Goal: Navigation & Orientation: Find specific page/section

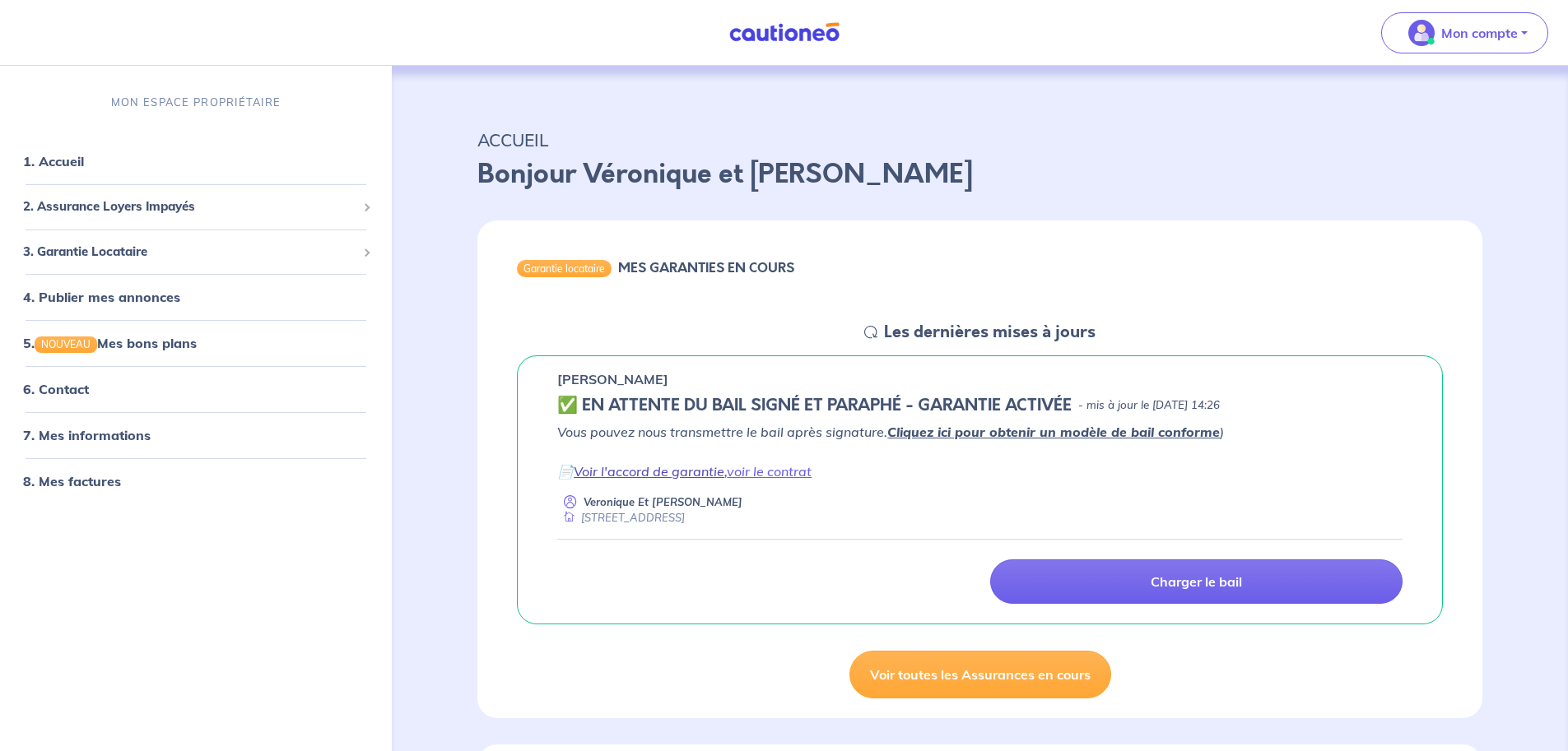
click at [652, 475] on link "Voir l'accord de garantie" at bounding box center [649, 472] width 150 height 16
click at [110, 253] on span "3. Garantie Locataire" at bounding box center [190, 252] width 334 height 19
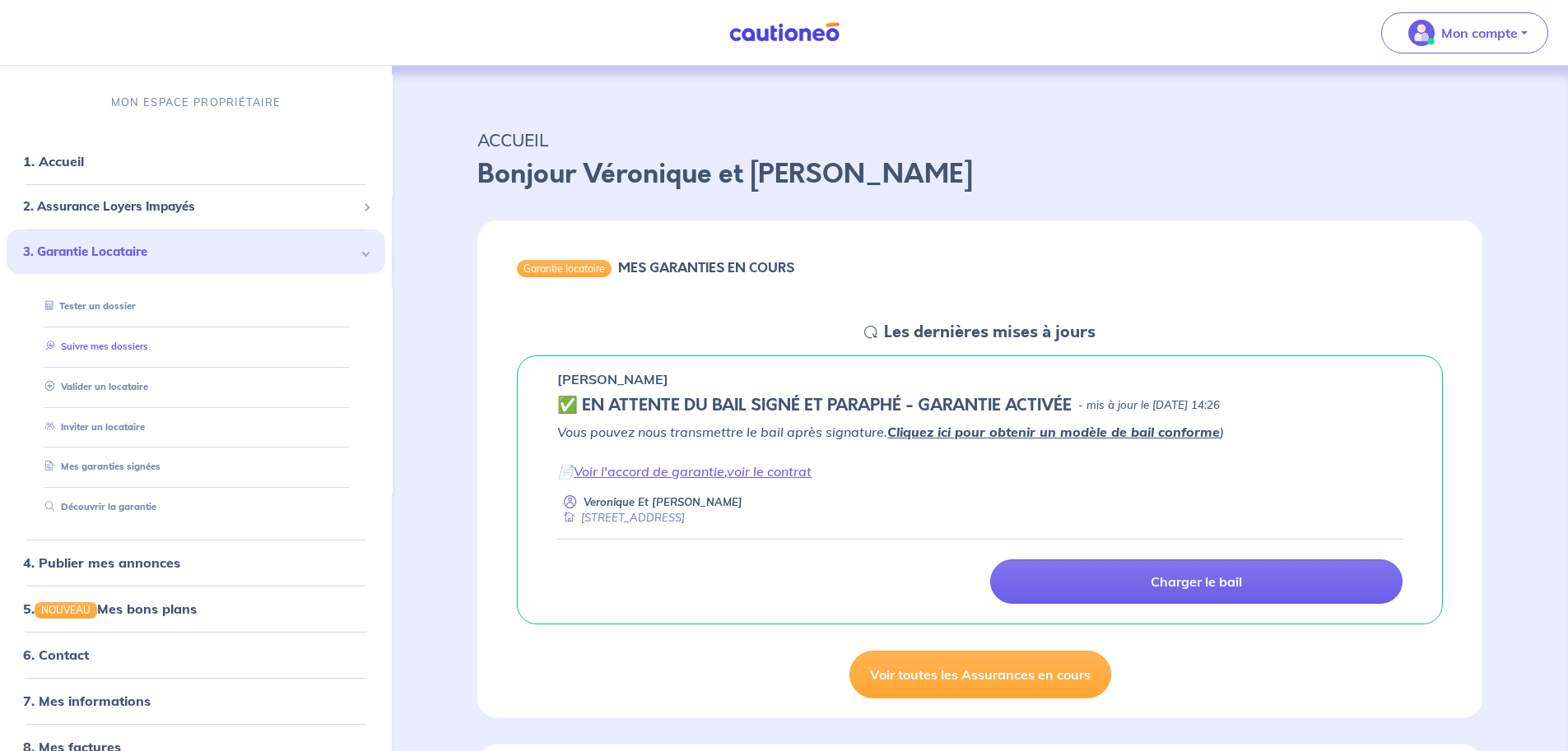
click at [90, 349] on link "Suivre mes dossiers" at bounding box center [93, 346] width 109 height 12
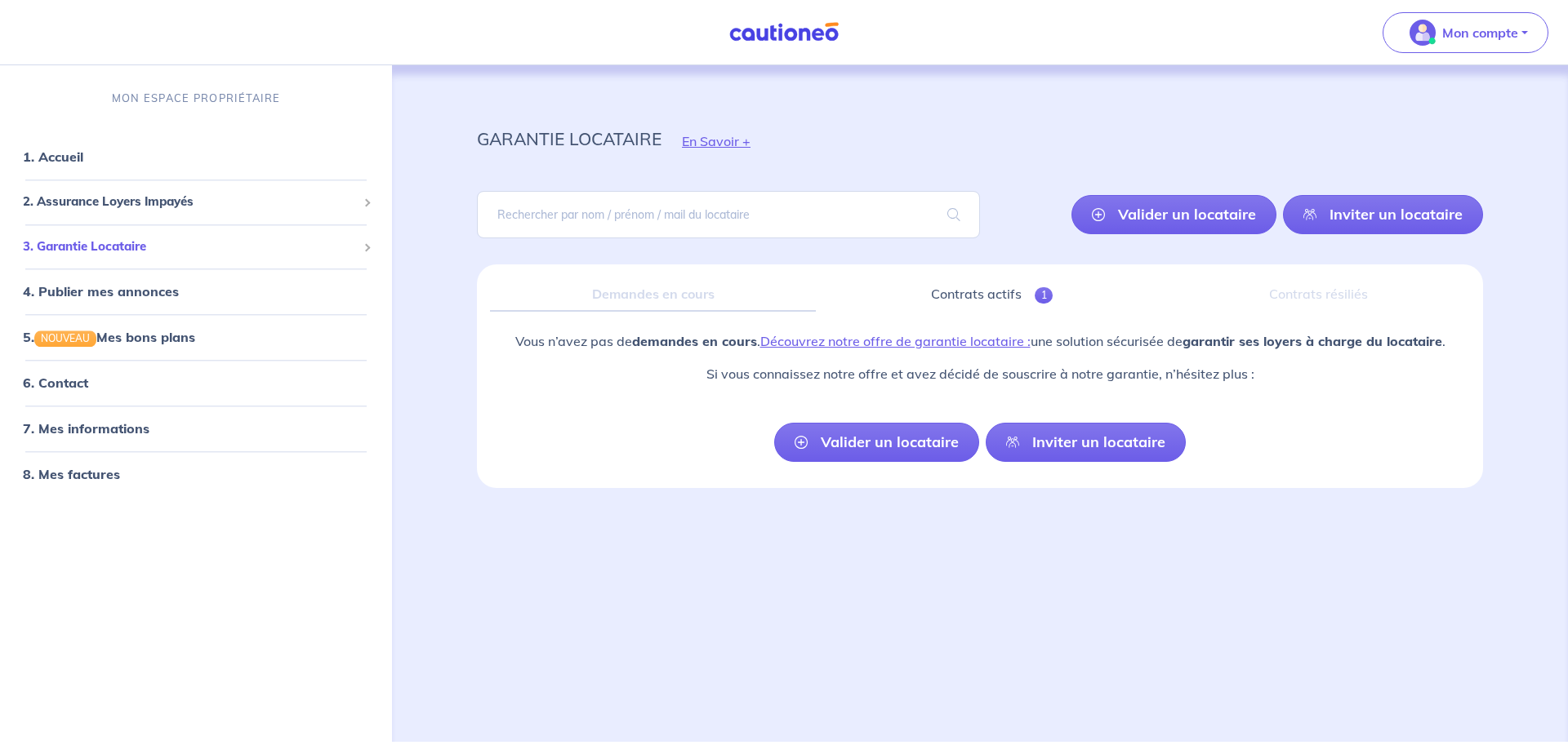
click at [75, 249] on span "3. Garantie Locataire" at bounding box center [189, 246] width 334 height 19
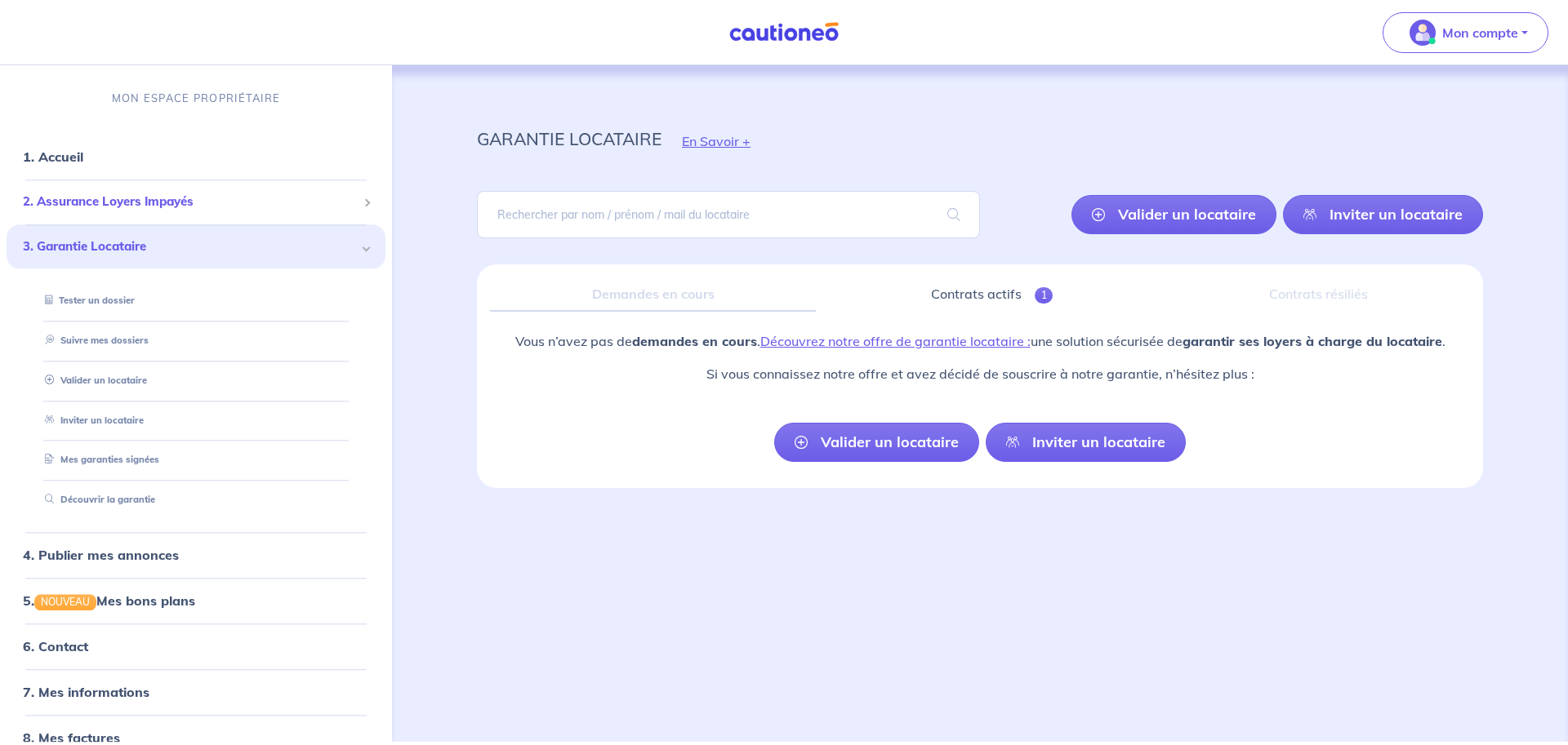
click at [113, 199] on span "2. Assurance Loyers Impayés" at bounding box center [189, 203] width 334 height 19
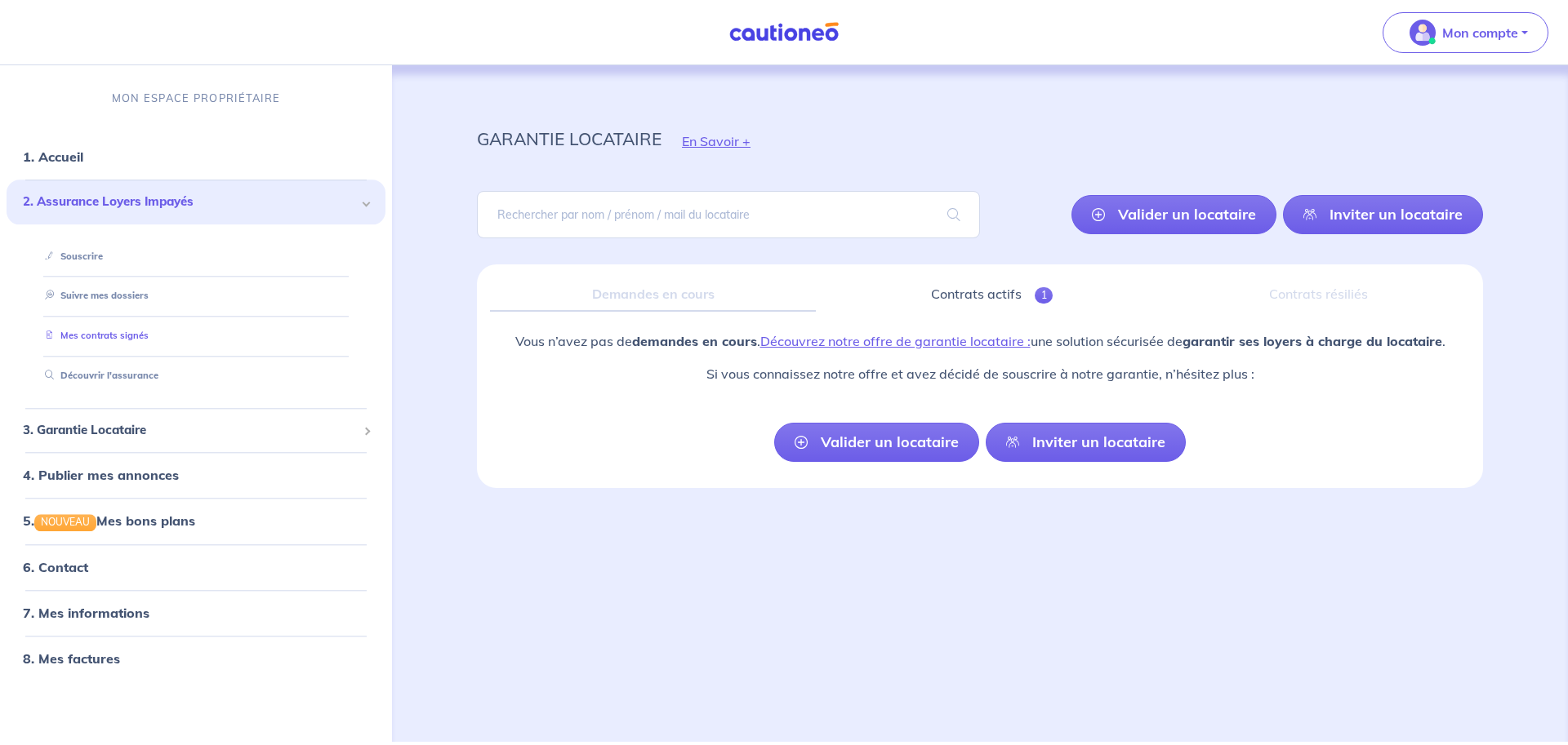
click at [101, 334] on link "Mes contrats signés" at bounding box center [93, 336] width 110 height 12
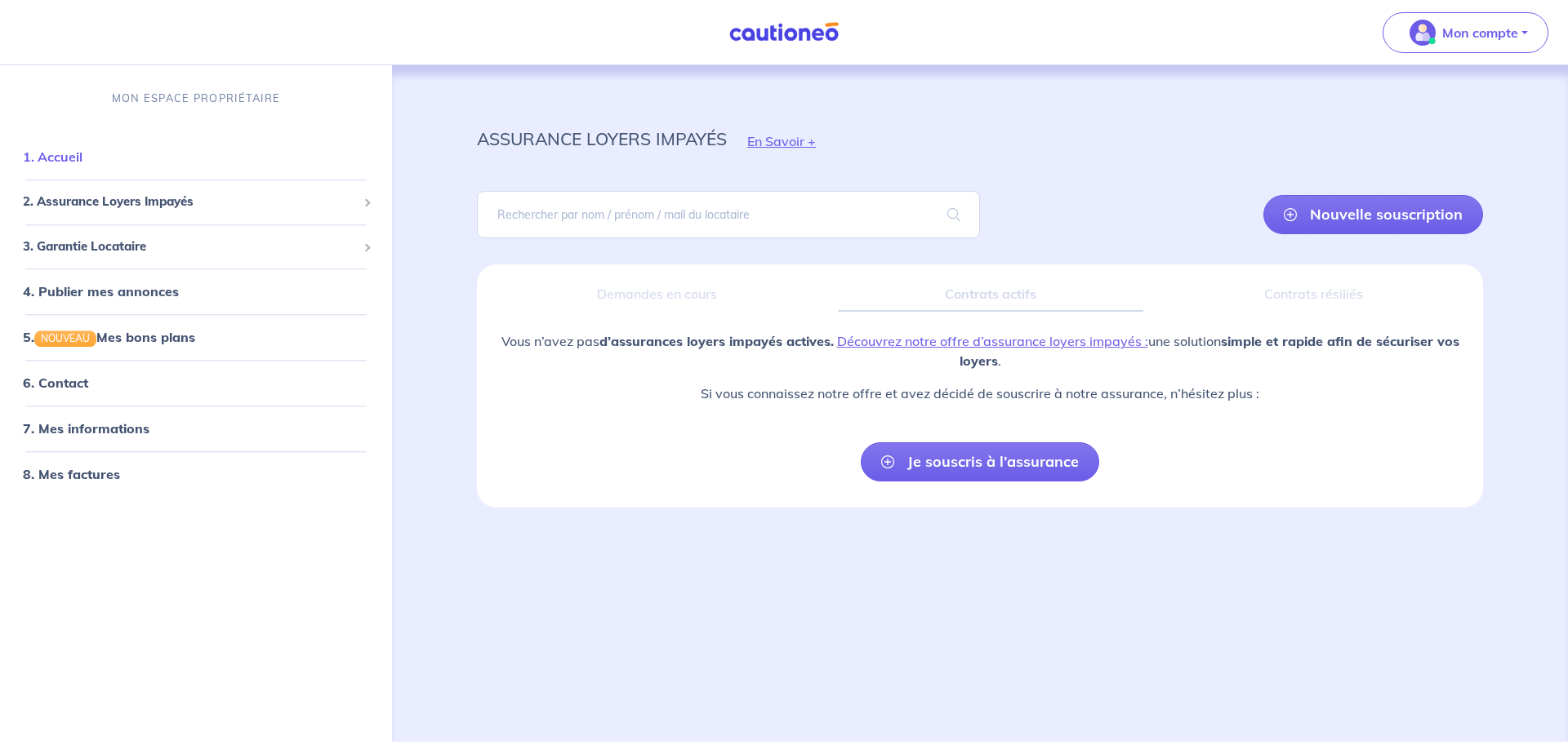
click at [312, 134] on li "1. Accueil" at bounding box center [195, 157] width 379 height 45
click at [60, 155] on link "1. Accueil" at bounding box center [53, 157] width 60 height 16
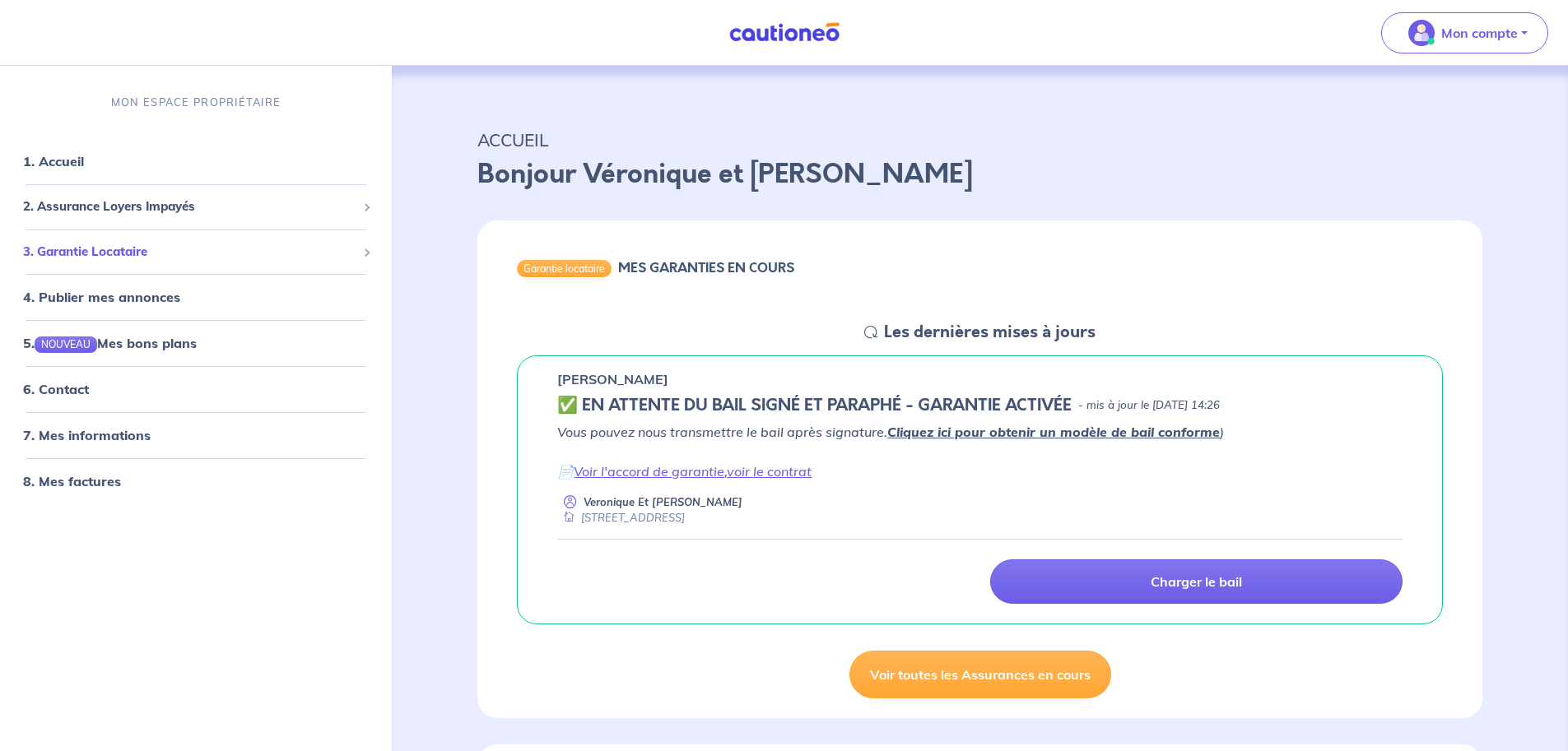
click at [60, 256] on span "3. Garantie Locataire" at bounding box center [190, 252] width 334 height 19
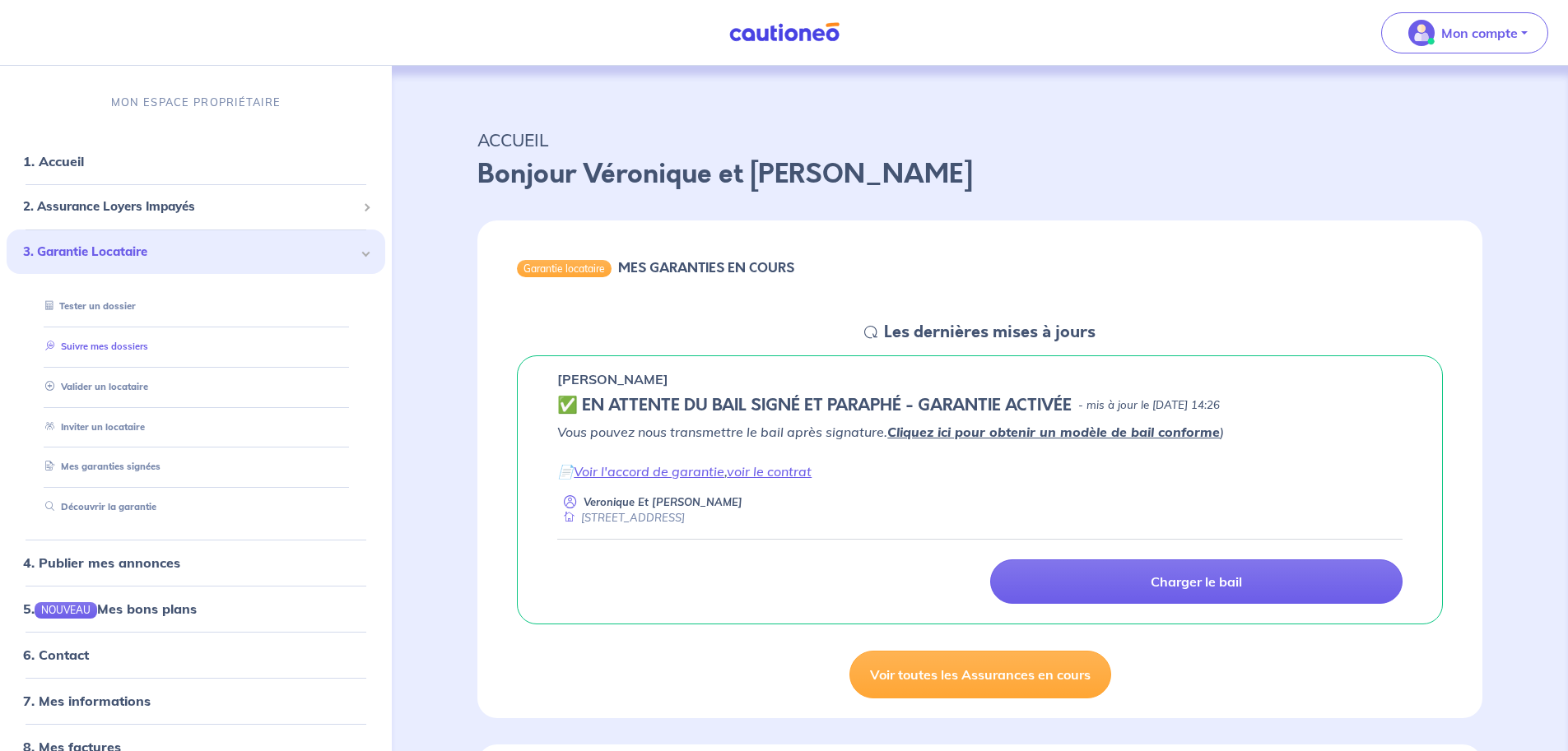
click at [81, 344] on link "Suivre mes dossiers" at bounding box center [93, 346] width 109 height 12
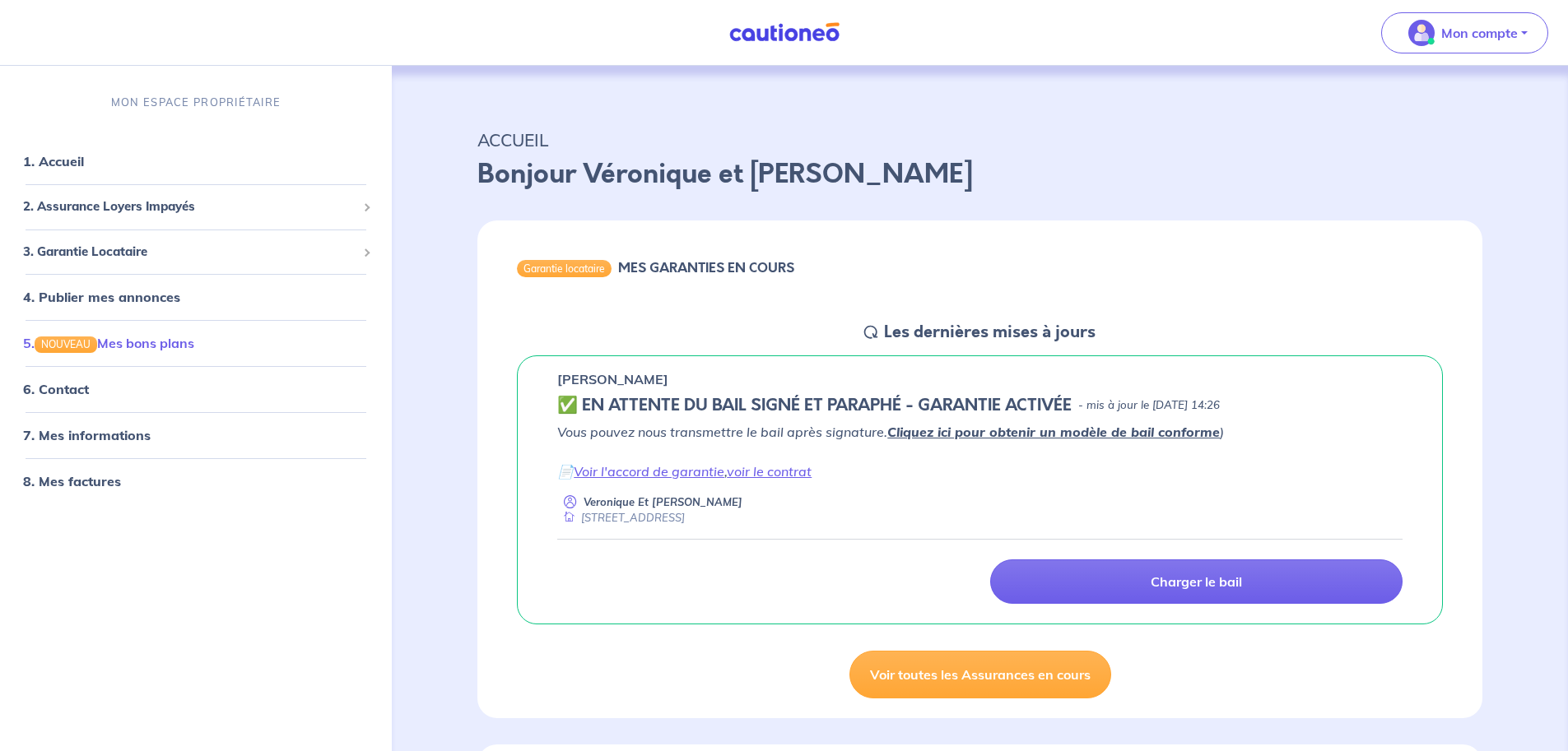
click at [130, 344] on link "5. NOUVEAU Mes bons plans" at bounding box center [108, 343] width 171 height 16
click at [787, 470] on link "voir le contrat" at bounding box center [769, 472] width 85 height 16
